Goal: Task Accomplishment & Management: Manage account settings

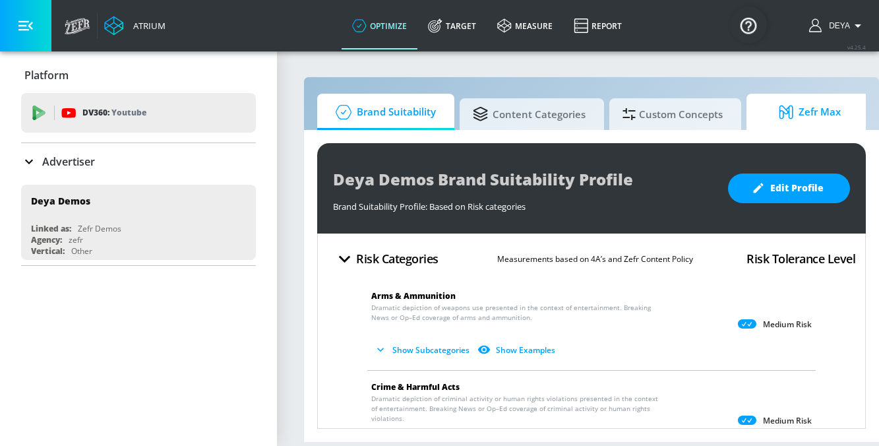
click at [771, 119] on span "Zefr Max" at bounding box center [810, 112] width 100 height 32
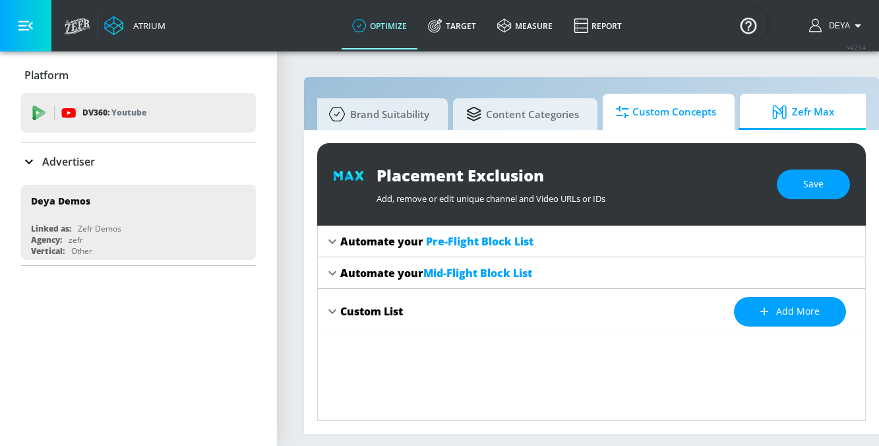
scroll to position [0, 11]
click at [676, 117] on span "Custom Concepts" at bounding box center [662, 112] width 100 height 32
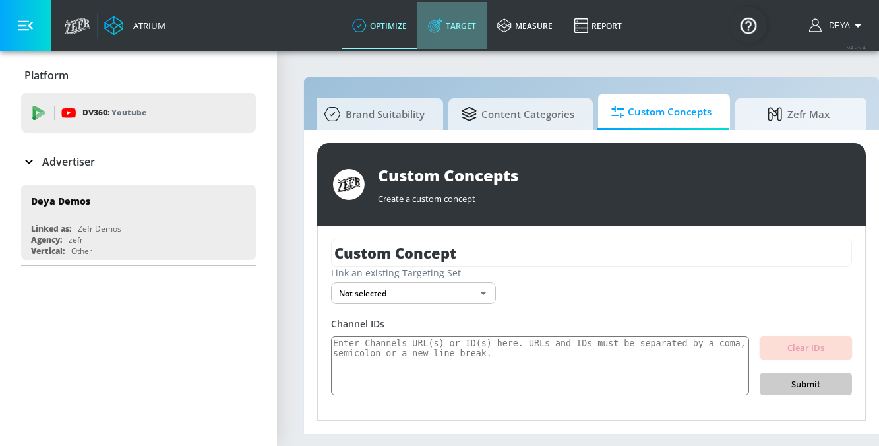
click at [452, 17] on link "Target" at bounding box center [452, 25] width 69 height 47
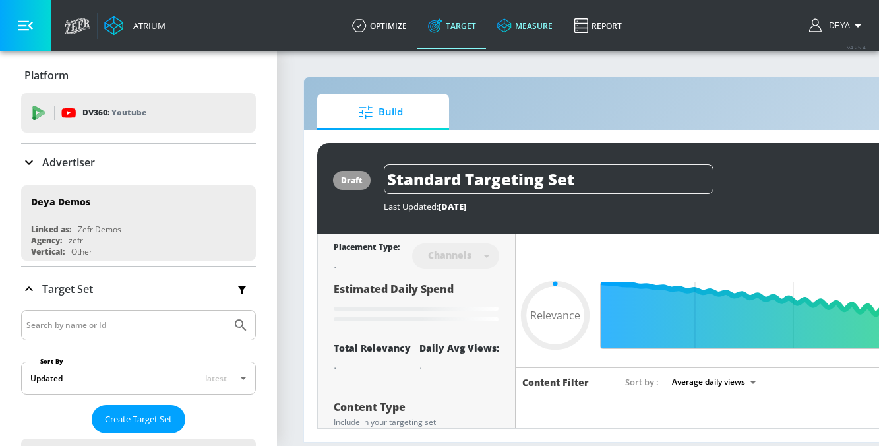
click at [536, 30] on link "measure" at bounding box center [525, 25] width 77 height 47
type input "0.05"
